Goal: Ask a question: Seek information or help from site administrators or community

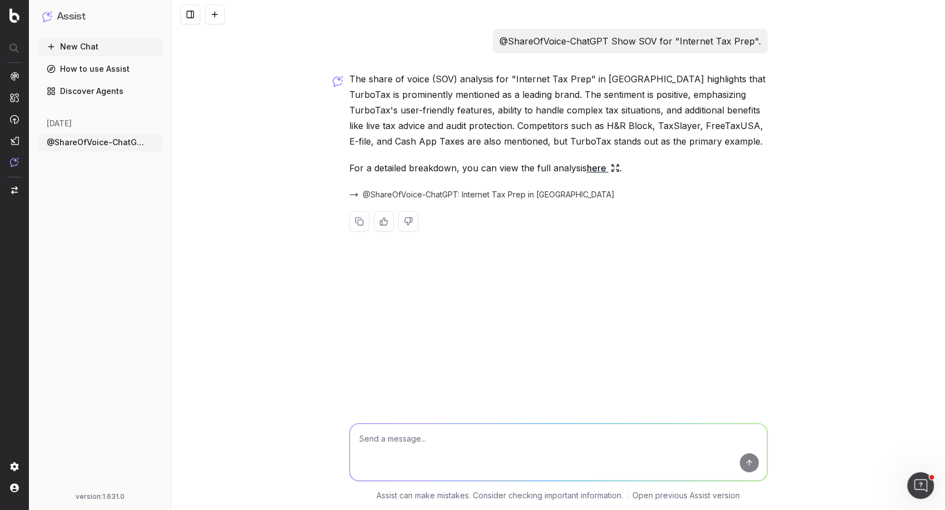
click at [492, 41] on p "@ShareOfVoice-ChatGPT Show SOV for "Internet Tax Prep"." at bounding box center [629, 41] width 261 height 16
click at [452, 116] on p "The share of voice (SOV) analysis for "Internet Tax Prep" in [GEOGRAPHIC_DATA] …" at bounding box center [558, 110] width 418 height 78
click at [492, 42] on p "@ShareOfVoice-ChatGPT Show SOV for "Internet Tax Prep"." at bounding box center [629, 41] width 261 height 16
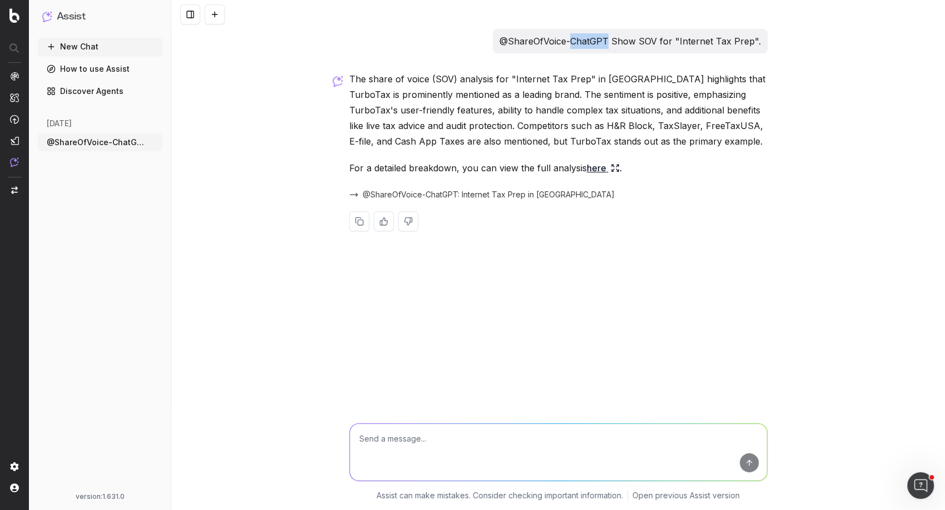
click at [492, 42] on p "@ShareOfVoice-ChatGPT Show SOV for "Internet Tax Prep"." at bounding box center [629, 41] width 261 height 16
click at [492, 93] on p "The share of voice (SOV) analysis for "Internet Tax Prep" in [GEOGRAPHIC_DATA] …" at bounding box center [558, 110] width 418 height 78
click at [492, 100] on p "The share of voice (SOV) analysis for "Internet Tax Prep" in [GEOGRAPHIC_DATA] …" at bounding box center [558, 110] width 418 height 78
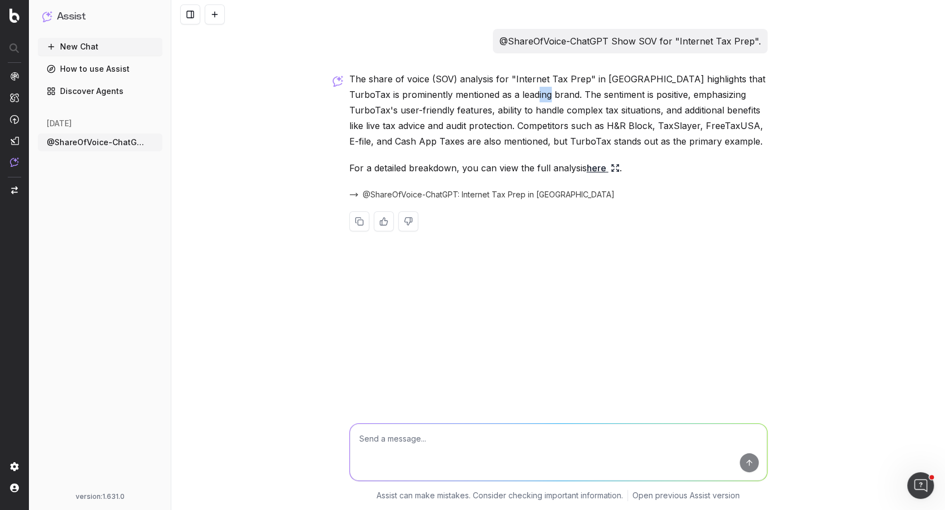
click at [492, 100] on p "The share of voice (SOV) analysis for "Internet Tax Prep" in [GEOGRAPHIC_DATA] …" at bounding box center [558, 110] width 418 height 78
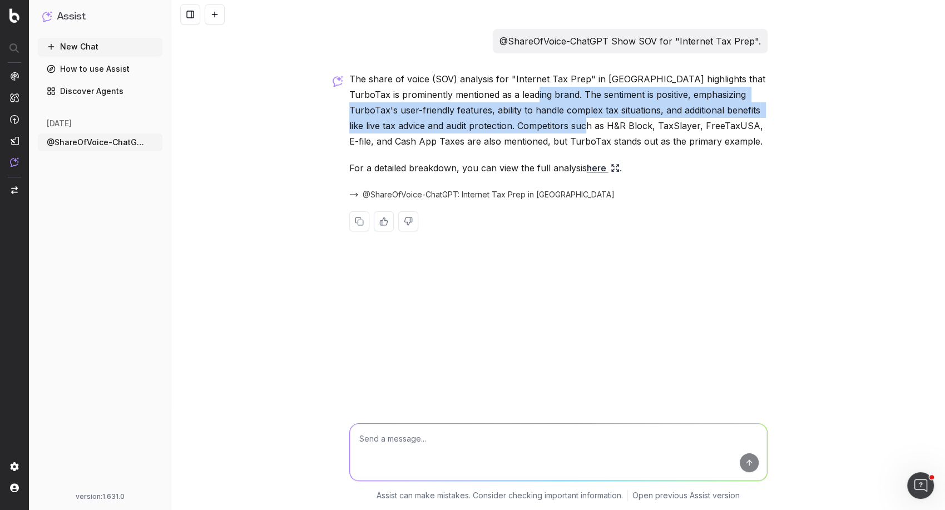
drag, startPoint x: 533, startPoint y: 95, endPoint x: 584, endPoint y: 121, distance: 57.9
click at [492, 121] on p "The share of voice (SOV) analysis for "Internet Tax Prep" in [GEOGRAPHIC_DATA] …" at bounding box center [558, 110] width 418 height 78
click at [468, 122] on p "The share of voice (SOV) analysis for "Internet Tax Prep" in [GEOGRAPHIC_DATA] …" at bounding box center [558, 110] width 418 height 78
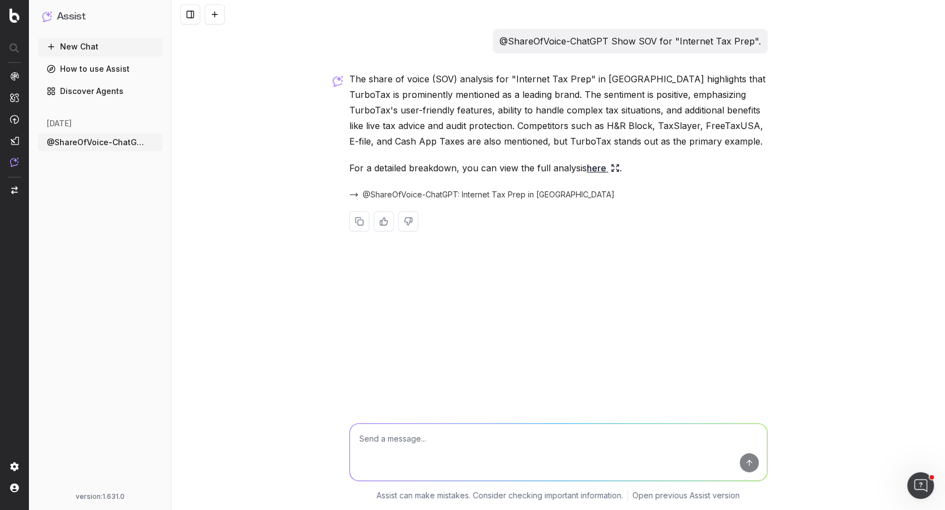
click at [492, 166] on icon at bounding box center [615, 168] width 9 height 9
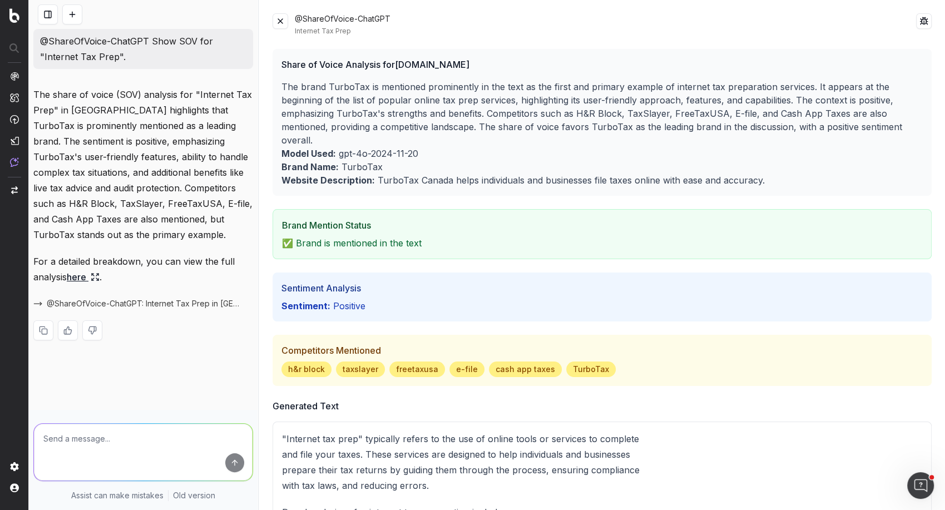
click at [492, 104] on p "The brand TurboTax is mentioned prominently in the text as the first and primar…" at bounding box center [601, 113] width 641 height 67
click at [492, 106] on p "The brand TurboTax is mentioned prominently in the text as the first and primar…" at bounding box center [601, 113] width 641 height 67
click at [492, 112] on p "The brand TurboTax is mentioned prominently in the text as the first and primar…" at bounding box center [601, 113] width 641 height 67
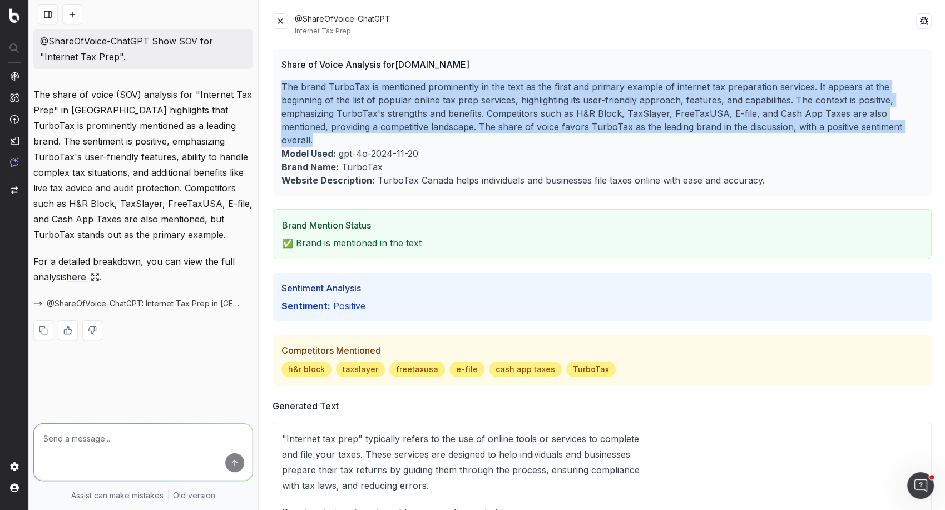
click at [492, 112] on p "The brand TurboTax is mentioned prominently in the text as the first and primar…" at bounding box center [601, 113] width 641 height 67
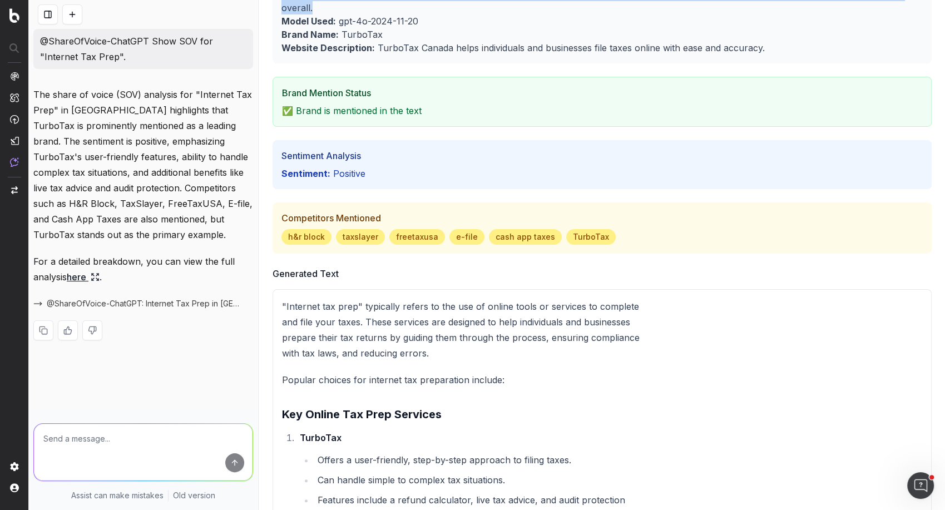
scroll to position [140, 0]
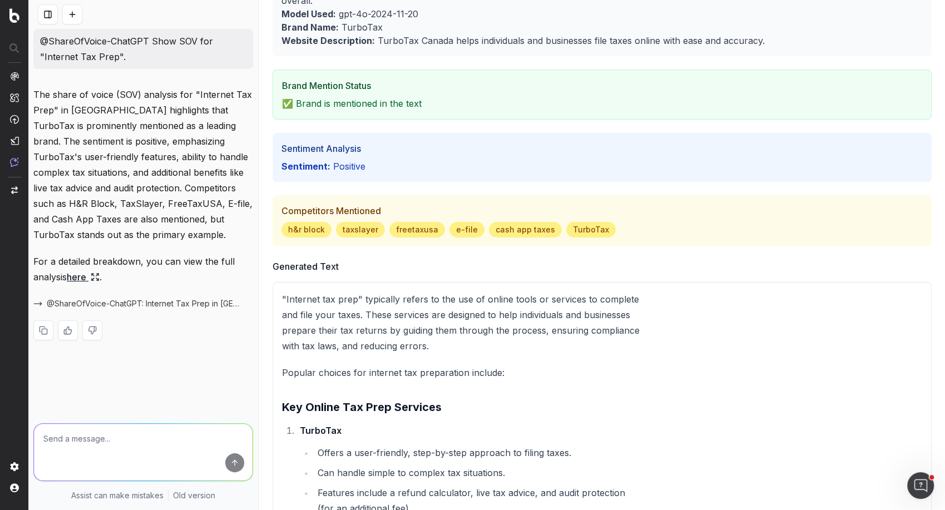
click at [398, 100] on p "✅ Brand is mentioned in the text" at bounding box center [602, 103] width 640 height 13
click at [346, 160] on p "Sentiment: positive" at bounding box center [601, 166] width 641 height 13
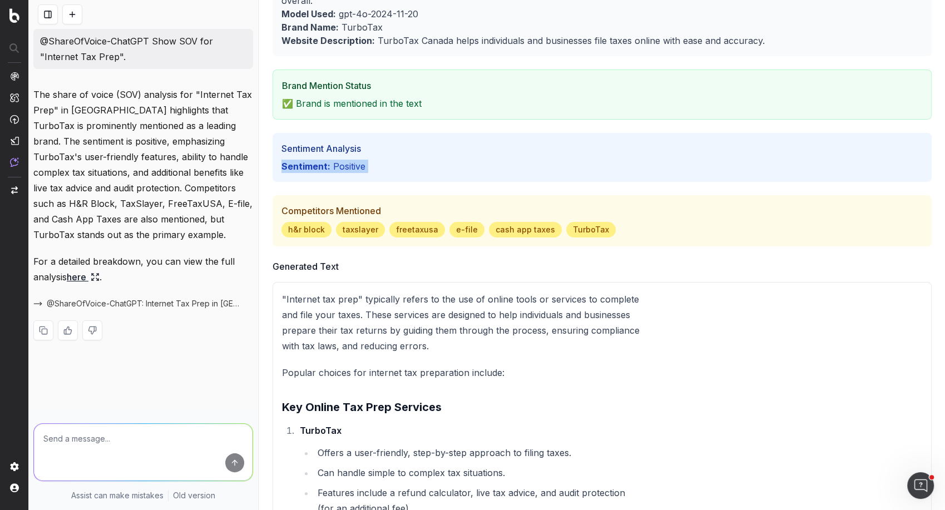
click at [346, 161] on p "Sentiment: positive" at bounding box center [601, 166] width 641 height 13
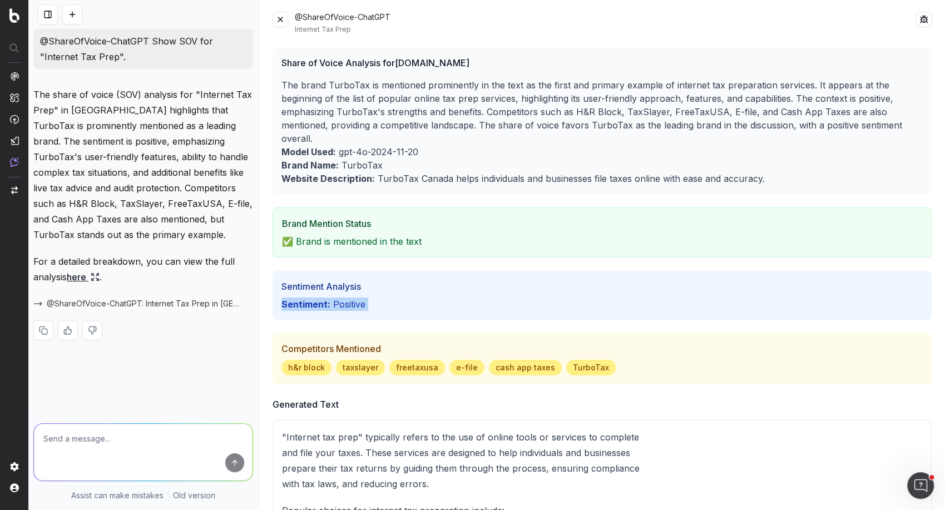
scroll to position [0, 0]
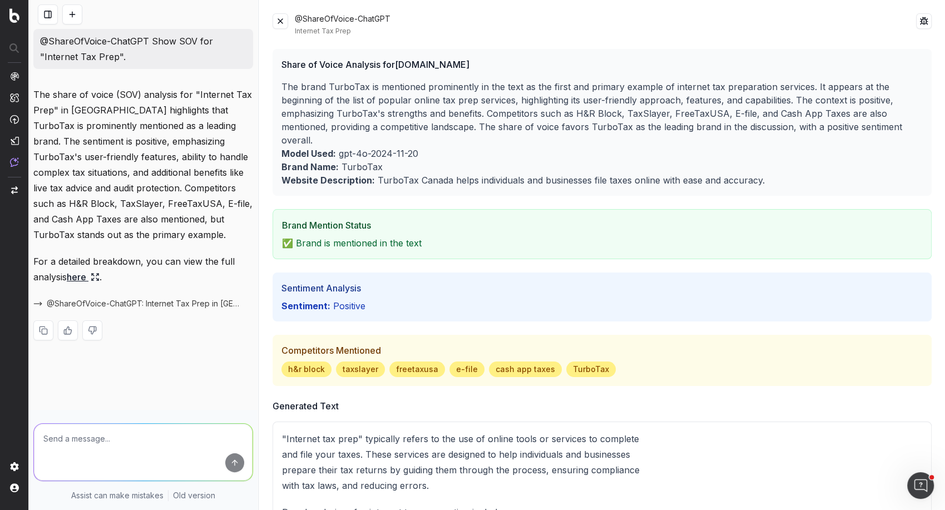
click at [59, 160] on p "The share of voice (SOV) analysis for "Internet Tax Prep" in [GEOGRAPHIC_DATA] …" at bounding box center [143, 165] width 220 height 156
click at [13, 162] on img at bounding box center [14, 161] width 9 height 9
click at [49, 17] on button at bounding box center [48, 14] width 20 height 20
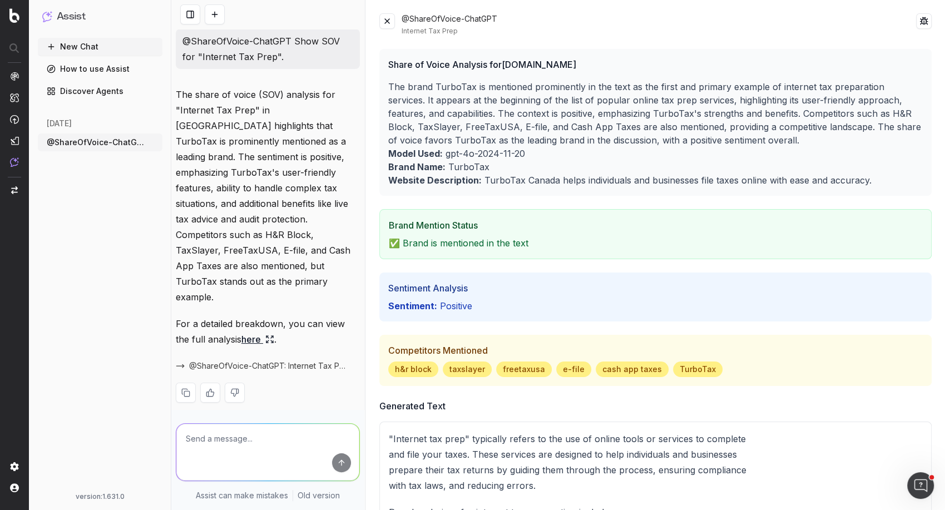
click at [87, 22] on button "Assist" at bounding box center [100, 17] width 116 height 16
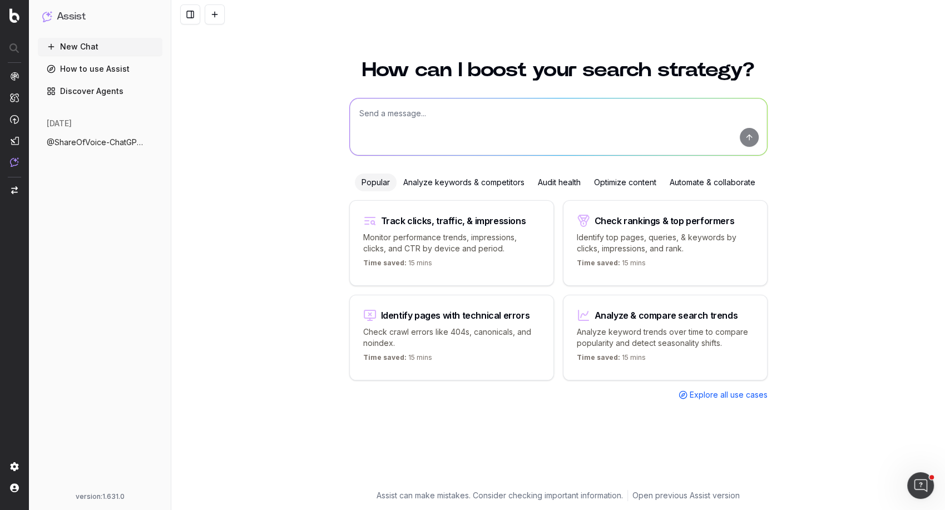
click at [486, 116] on textarea at bounding box center [558, 126] width 417 height 57
click at [120, 141] on span "@ShareOfVoice-ChatGPT Show SOV for "Inte" at bounding box center [96, 142] width 98 height 11
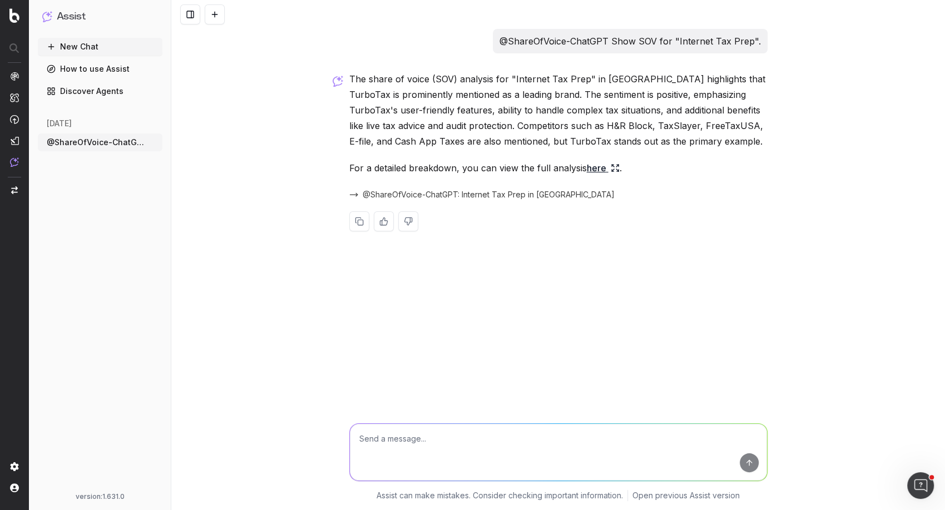
click at [81, 13] on h1 "Assist" at bounding box center [71, 17] width 29 height 16
